Goal: Find specific page/section: Find specific page/section

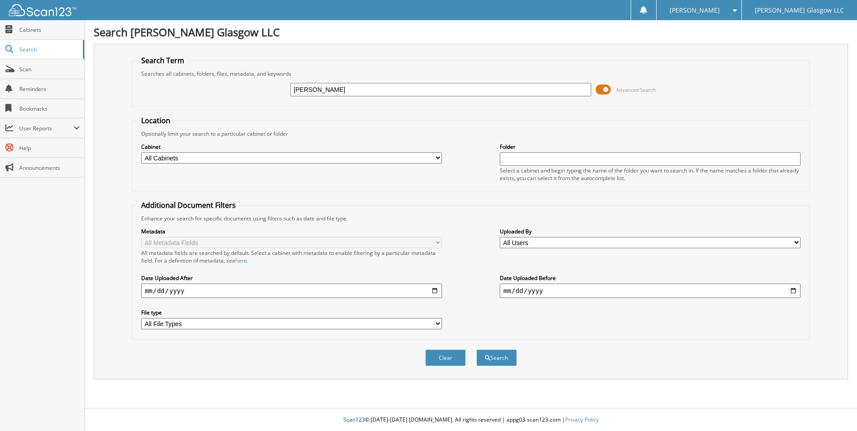
type input "[PERSON_NAME]"
click at [476, 350] on button "Search" at bounding box center [496, 358] width 40 height 17
paste input "M5143739"
type input "M5143739"
click at [505, 358] on button "Search" at bounding box center [496, 358] width 40 height 17
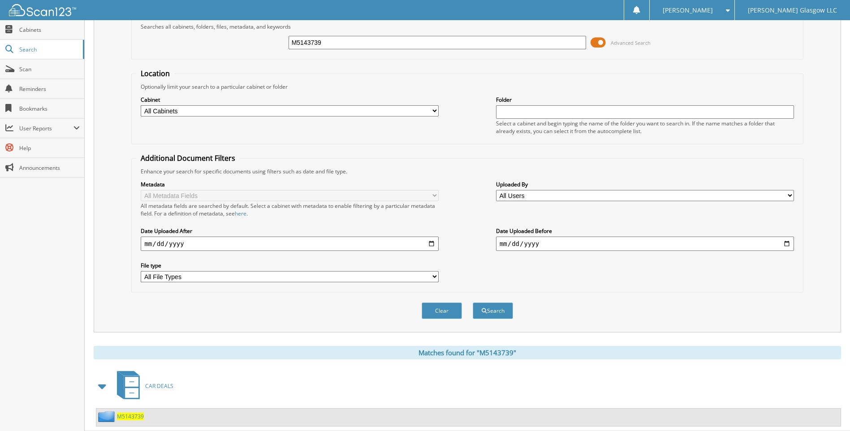
scroll to position [70, 0]
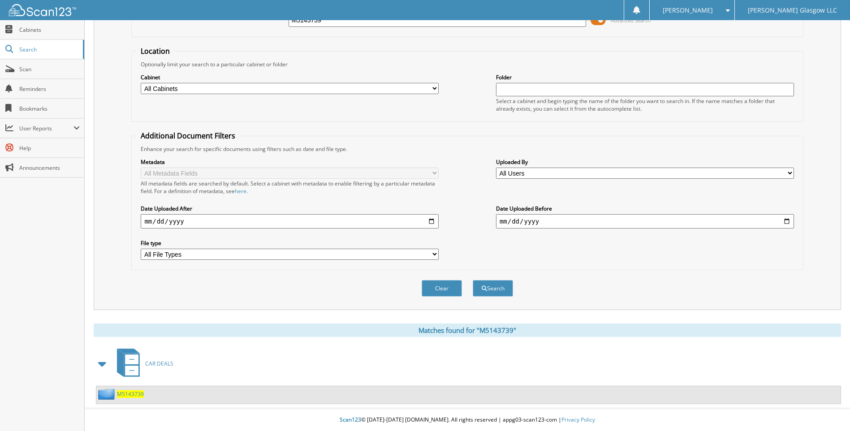
click at [173, 367] on div "CAR DEALS" at bounding box center [467, 363] width 747 height 35
click at [170, 366] on span "CAR DEALS" at bounding box center [159, 364] width 28 height 8
